Goal: Find specific page/section

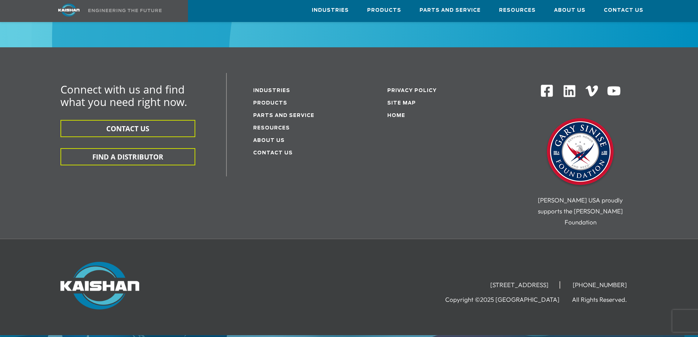
scroll to position [2345, 0]
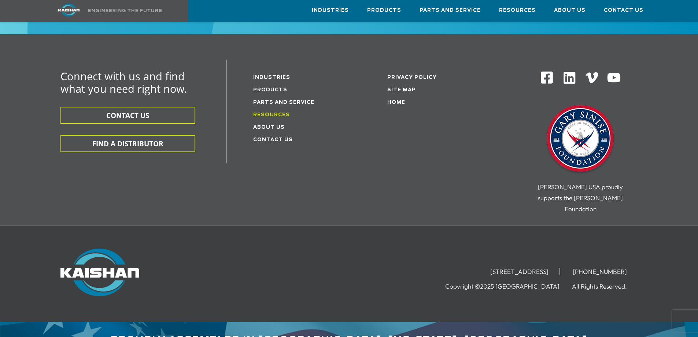
click at [269, 113] on link "Resources" at bounding box center [271, 115] width 37 height 5
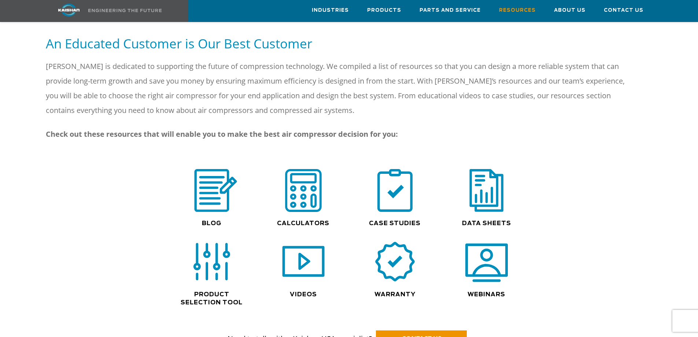
scroll to position [476, 0]
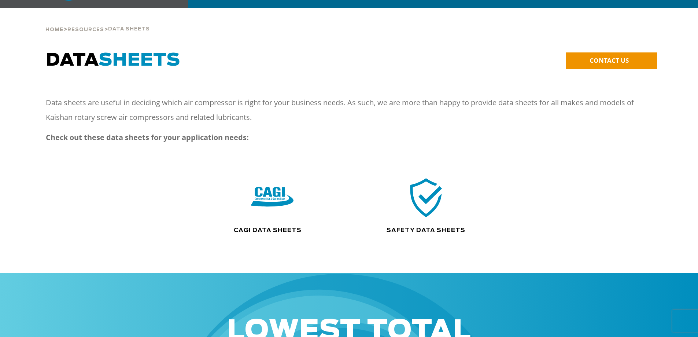
scroll to position [37, 0]
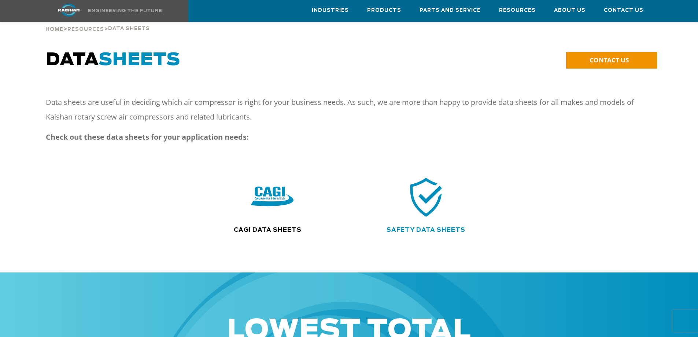
click at [425, 227] on link "Safety Data Sheets" at bounding box center [426, 230] width 79 height 6
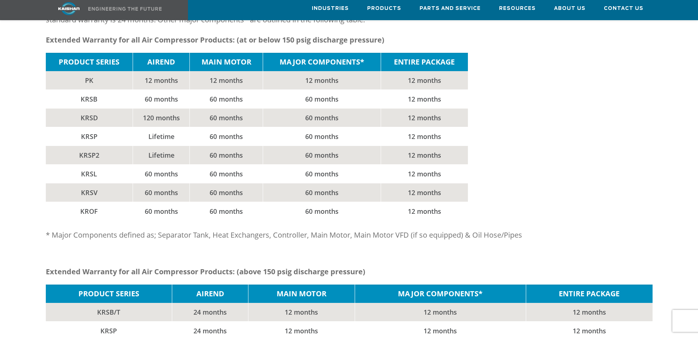
click at [312, 166] on td "60 months" at bounding box center [322, 174] width 118 height 19
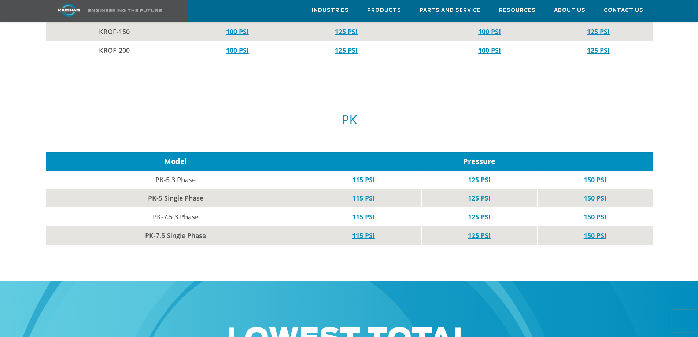
scroll to position [3005, 0]
